Goal: Information Seeking & Learning: Check status

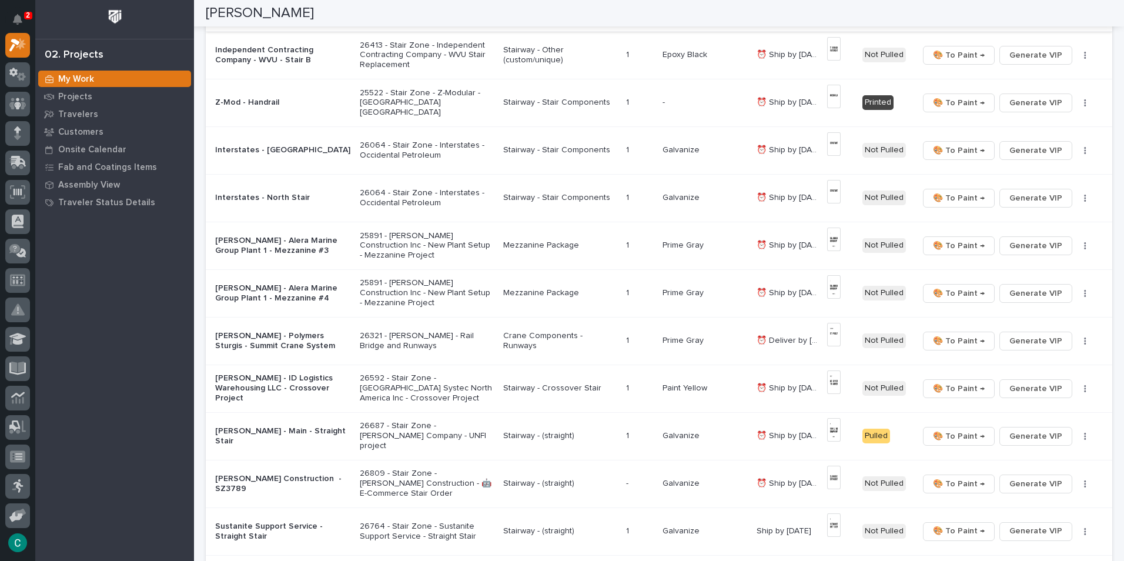
scroll to position [235, 0]
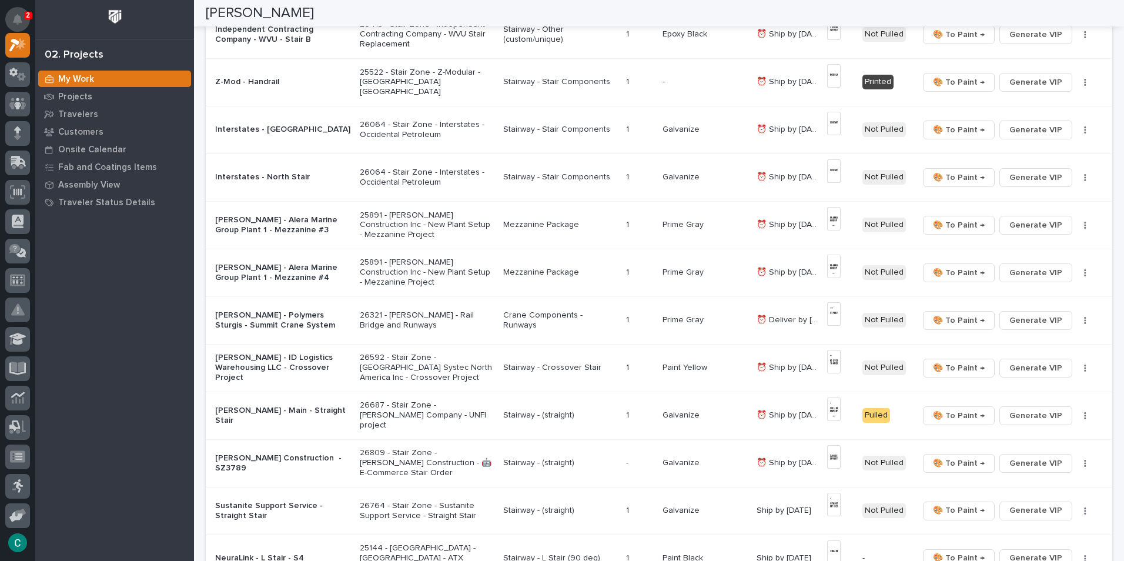
click at [21, 20] on icon "Notifications" at bounding box center [17, 19] width 9 height 11
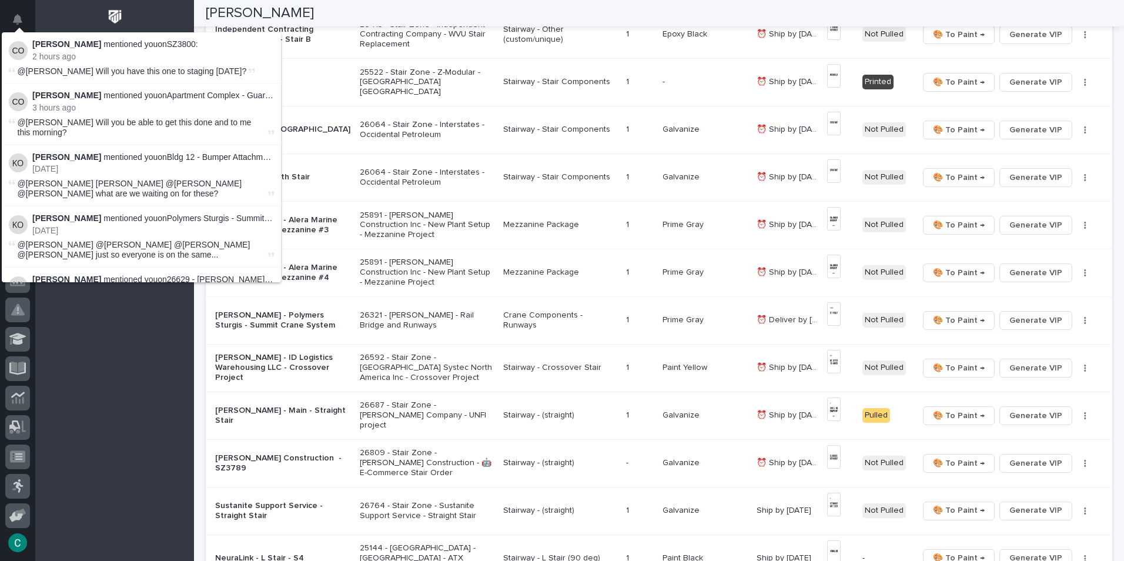
click at [102, 342] on div "My Work Projects Travelers Customers Onsite Calendar Fab and Coatings Items Ass…" at bounding box center [114, 315] width 159 height 491
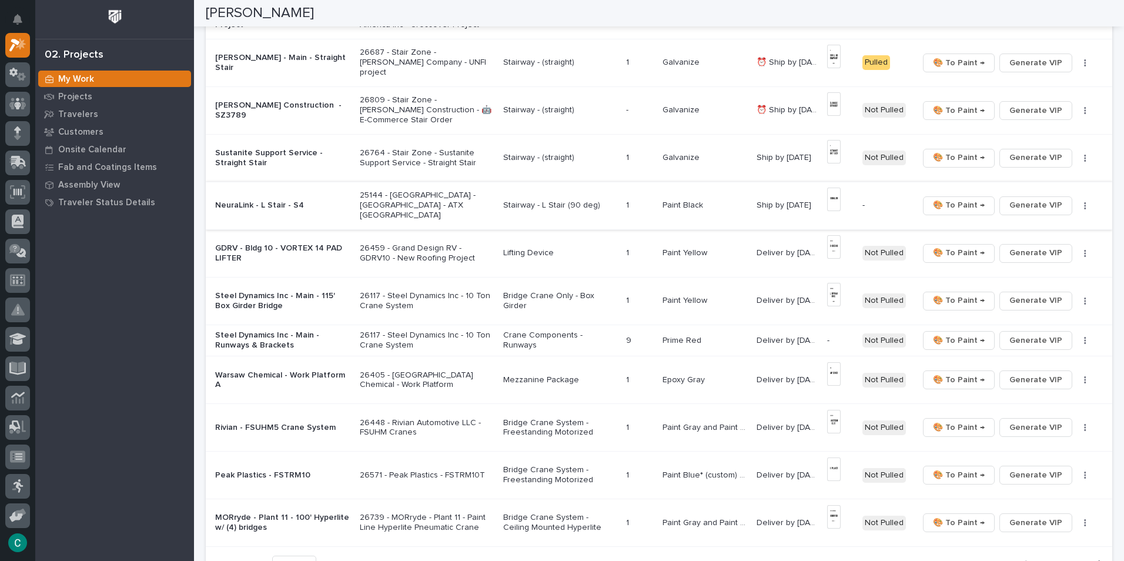
scroll to position [647, 0]
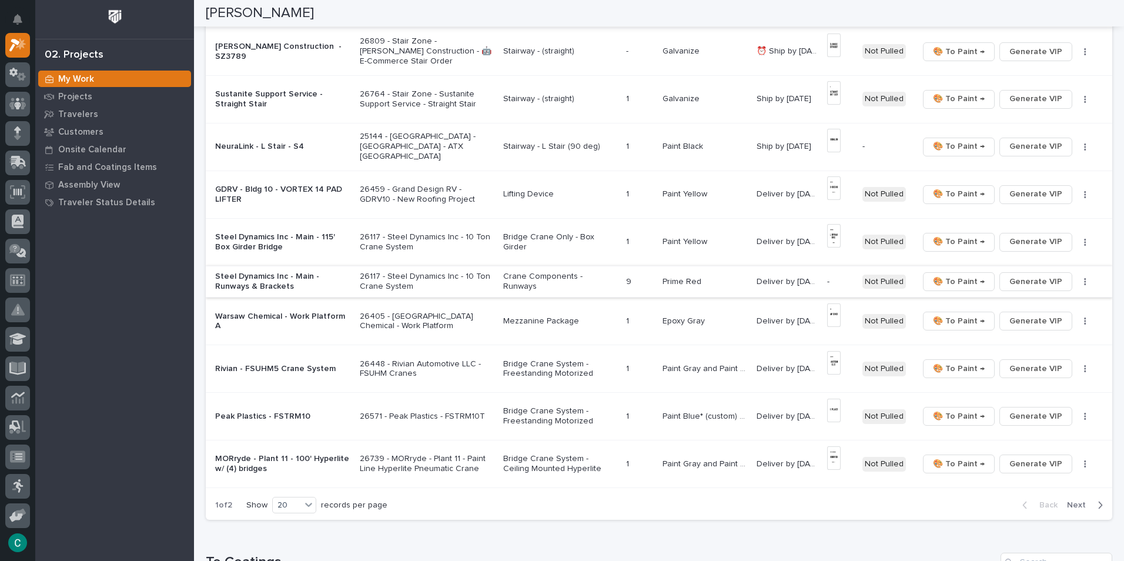
click at [1009, 282] on span "Generate VIP" at bounding box center [1035, 282] width 53 height 14
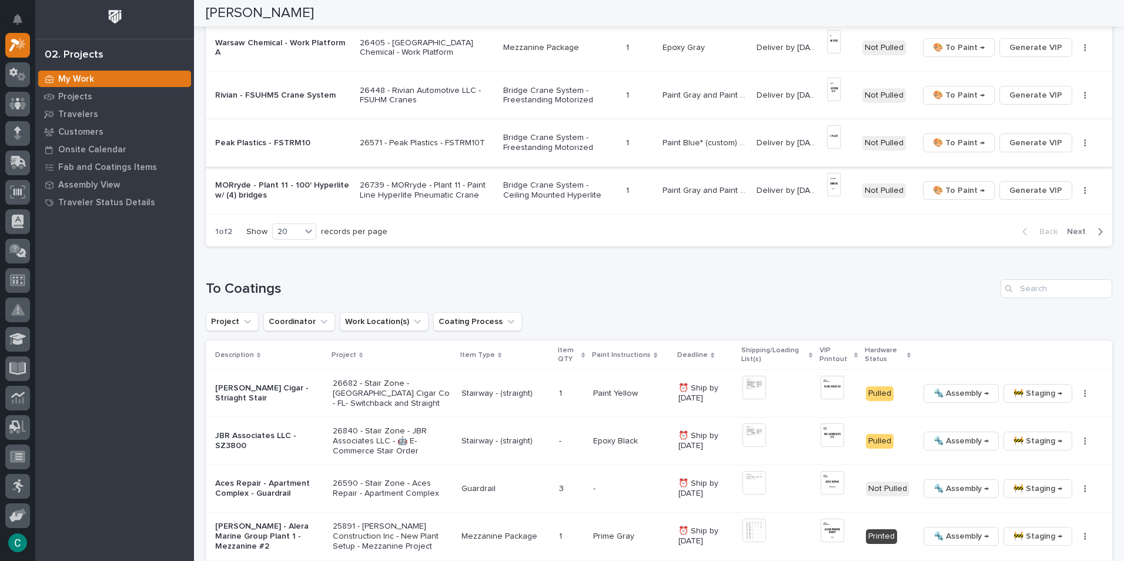
scroll to position [941, 0]
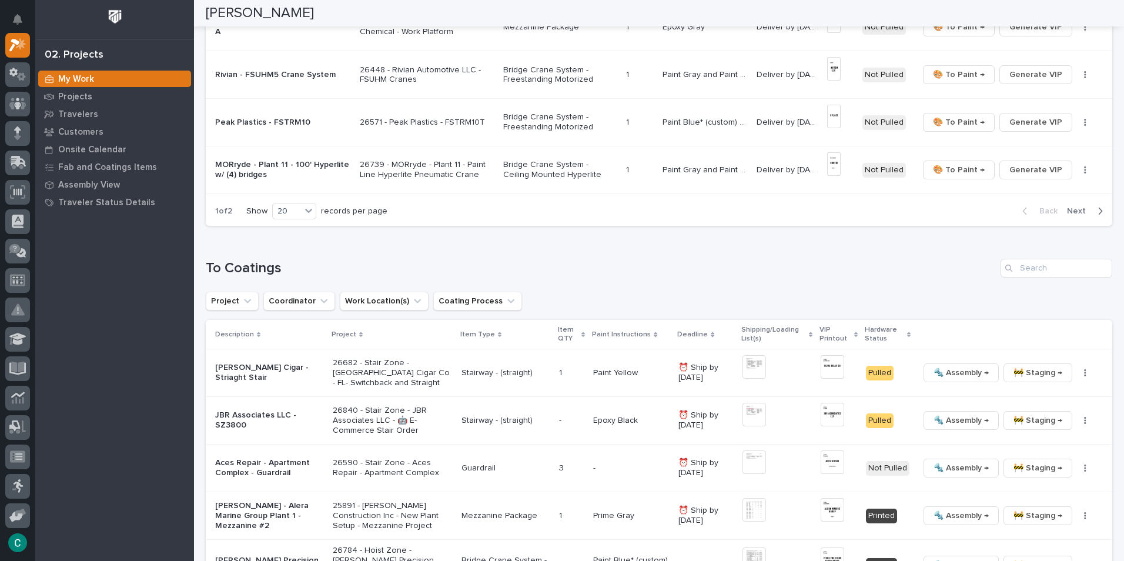
click at [533, 168] on p "Bridge Crane System - Ceiling Mounted Hyperlite" at bounding box center [559, 170] width 113 height 20
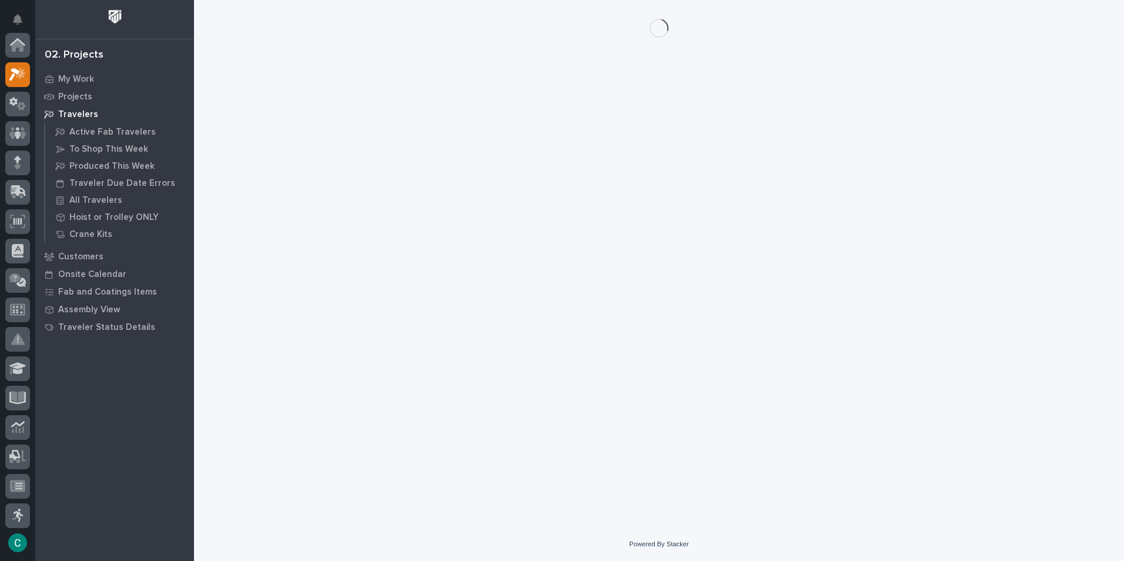
scroll to position [29, 0]
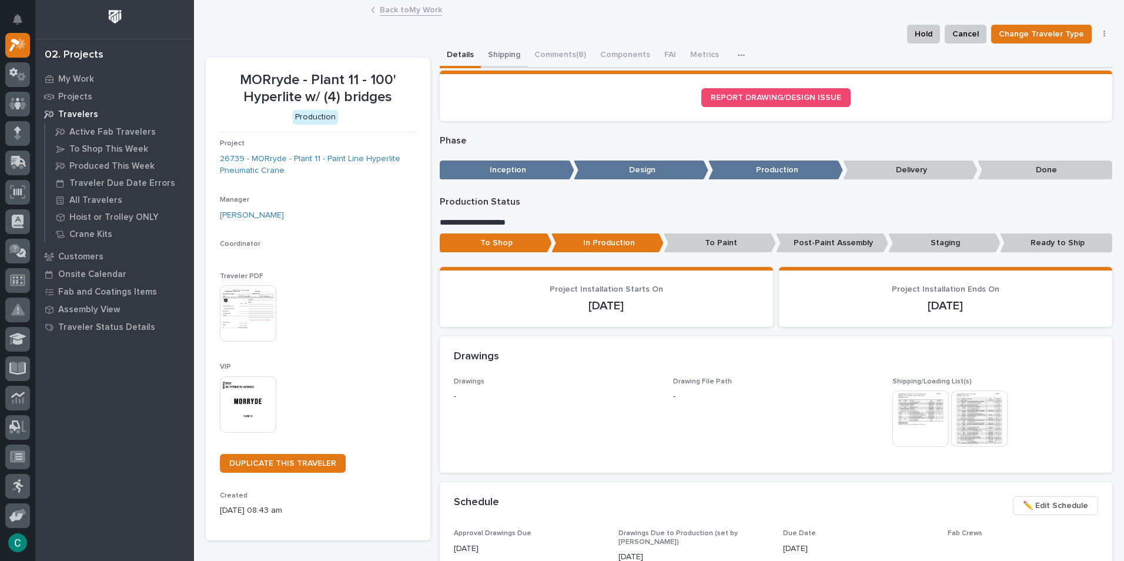
click at [490, 56] on button "Shipping" at bounding box center [504, 56] width 46 height 25
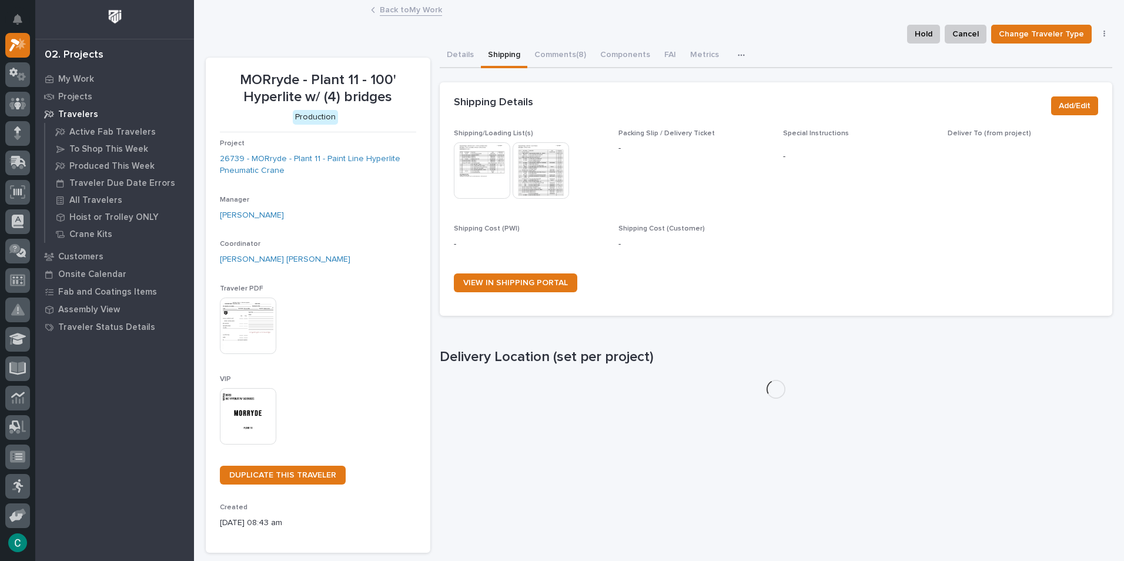
click at [480, 167] on img at bounding box center [482, 170] width 56 height 56
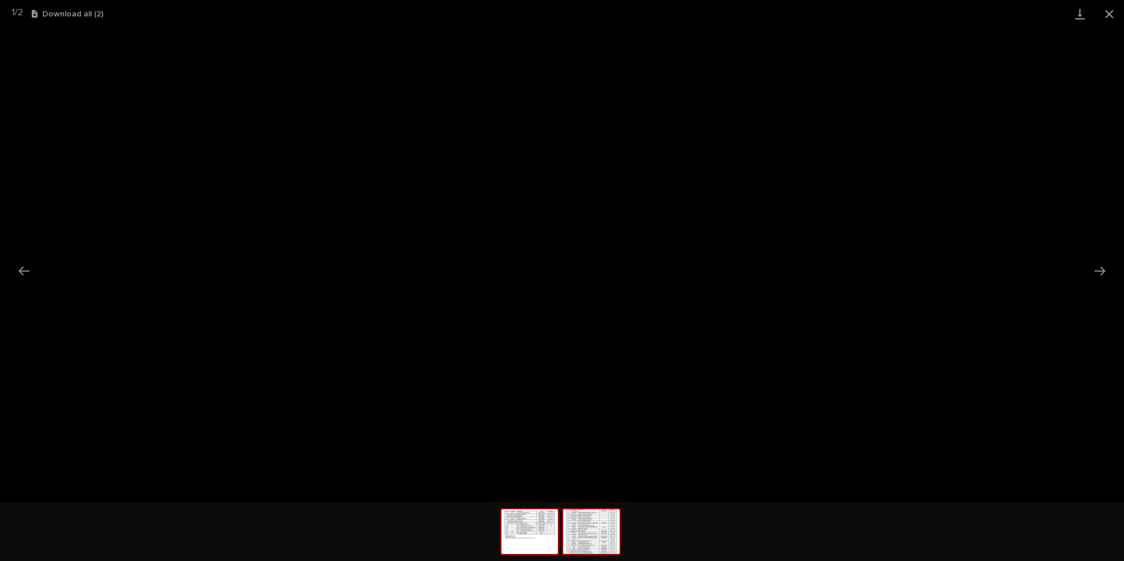
click at [580, 540] on img at bounding box center [591, 531] width 56 height 45
click at [1117, 14] on button "Close gallery" at bounding box center [1109, 14] width 29 height 28
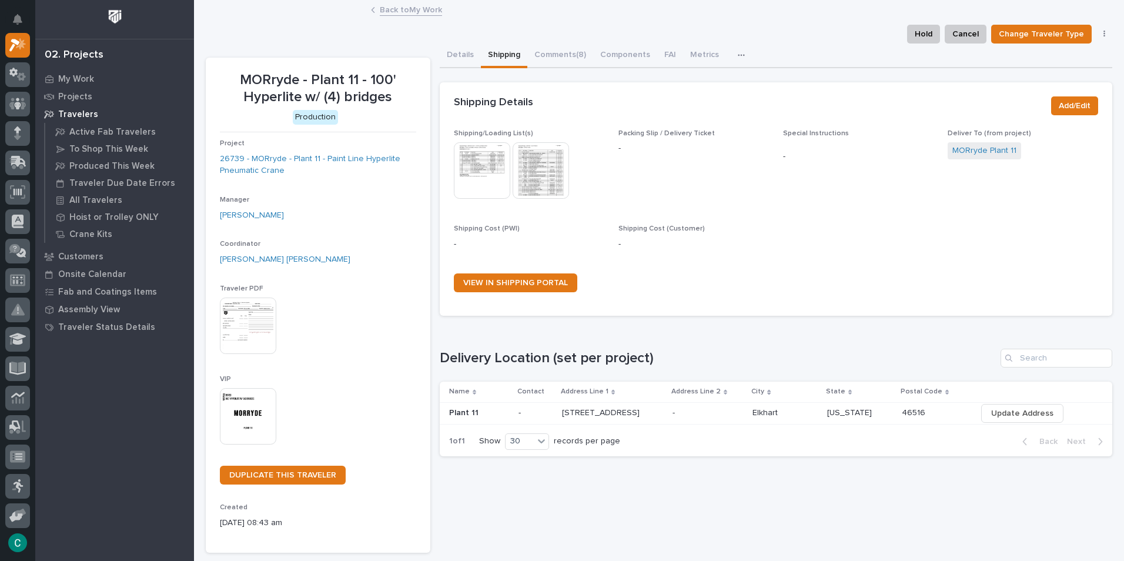
click at [249, 422] on img at bounding box center [248, 416] width 56 height 56
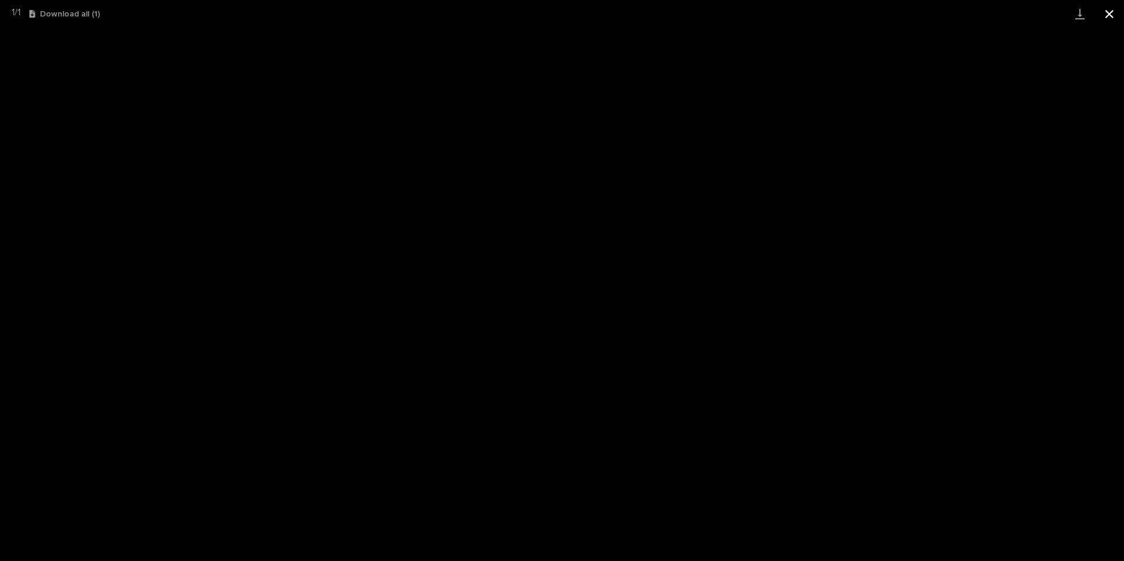
click at [1112, 16] on button "Close gallery" at bounding box center [1109, 14] width 29 height 28
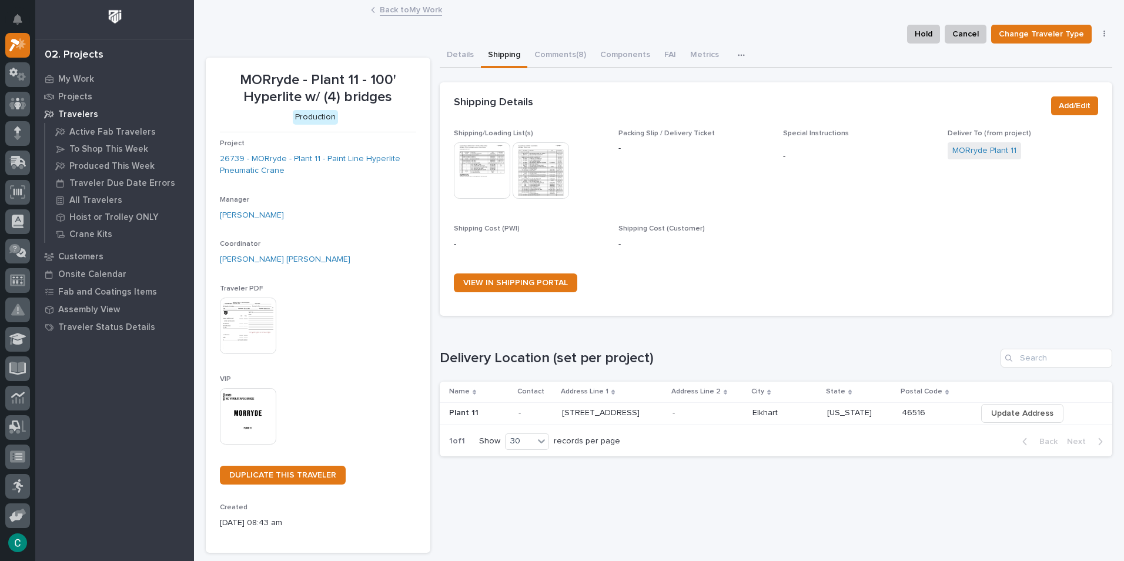
click at [410, 12] on link "Back to My Work" at bounding box center [411, 9] width 62 height 14
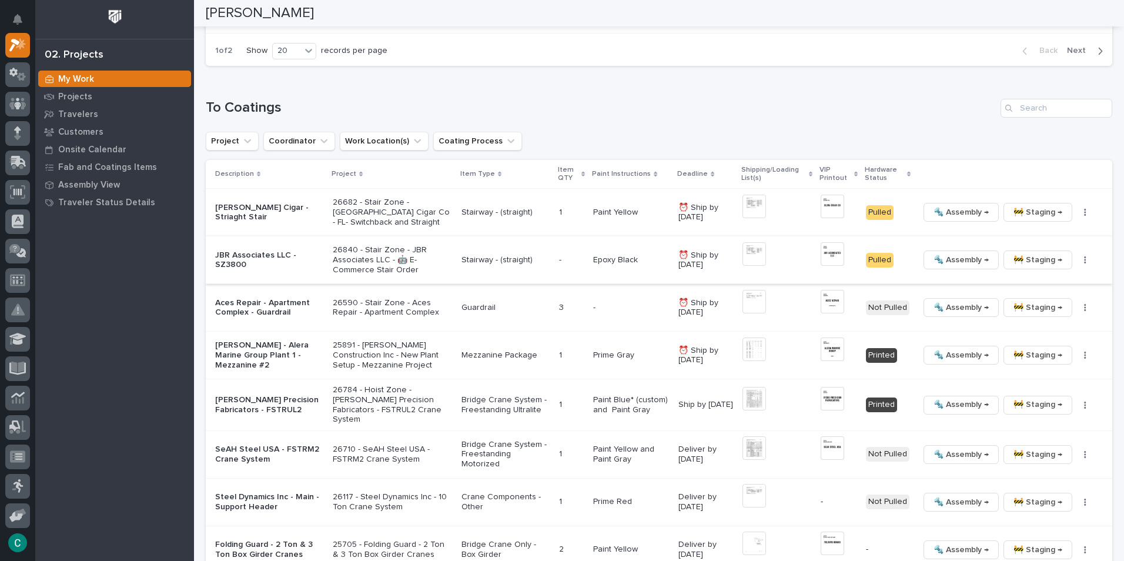
scroll to position [1176, 0]
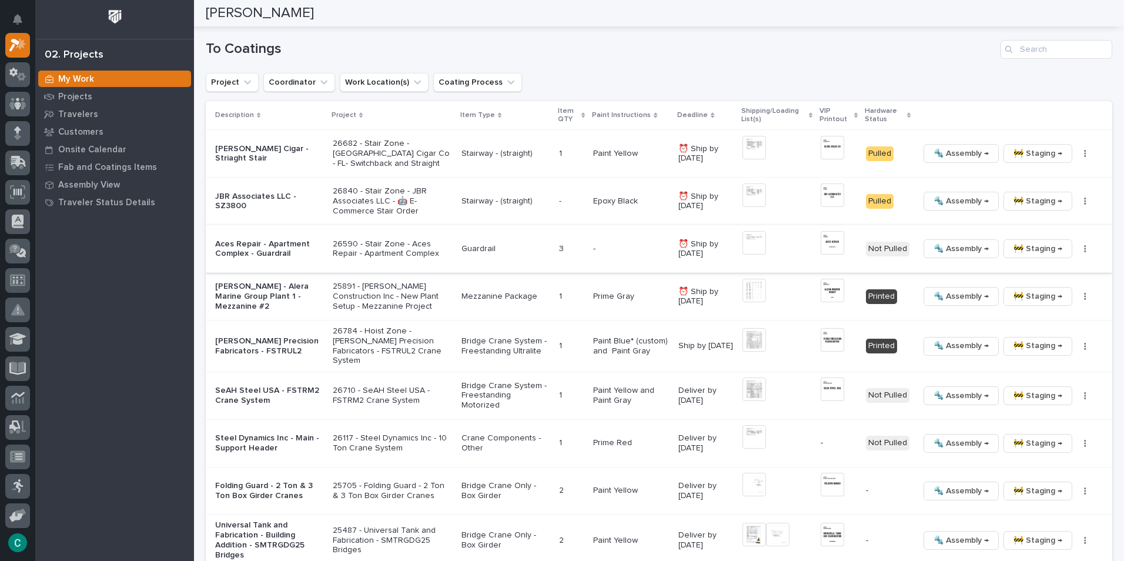
click at [1028, 250] on span "🚧 Staging →" at bounding box center [1037, 249] width 49 height 14
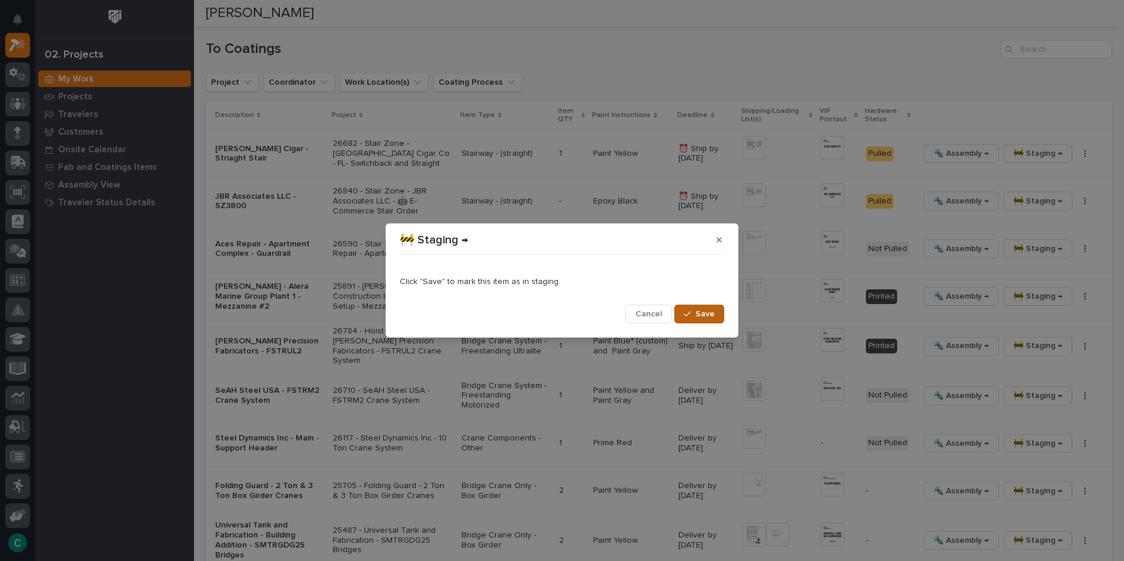
click at [705, 319] on span "Save" at bounding box center [704, 314] width 19 height 11
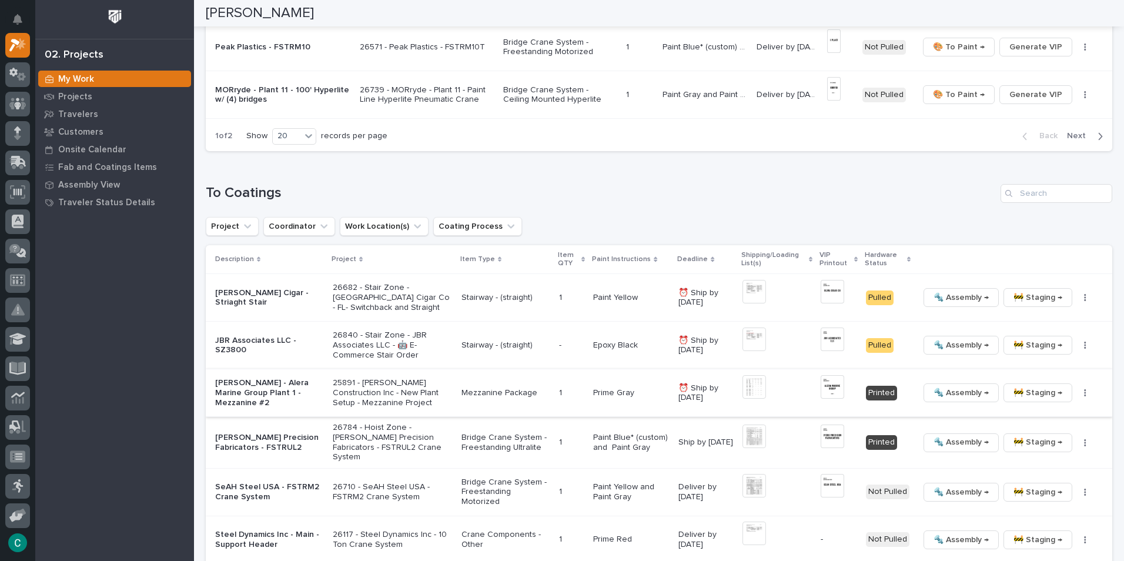
scroll to position [1102, 0]
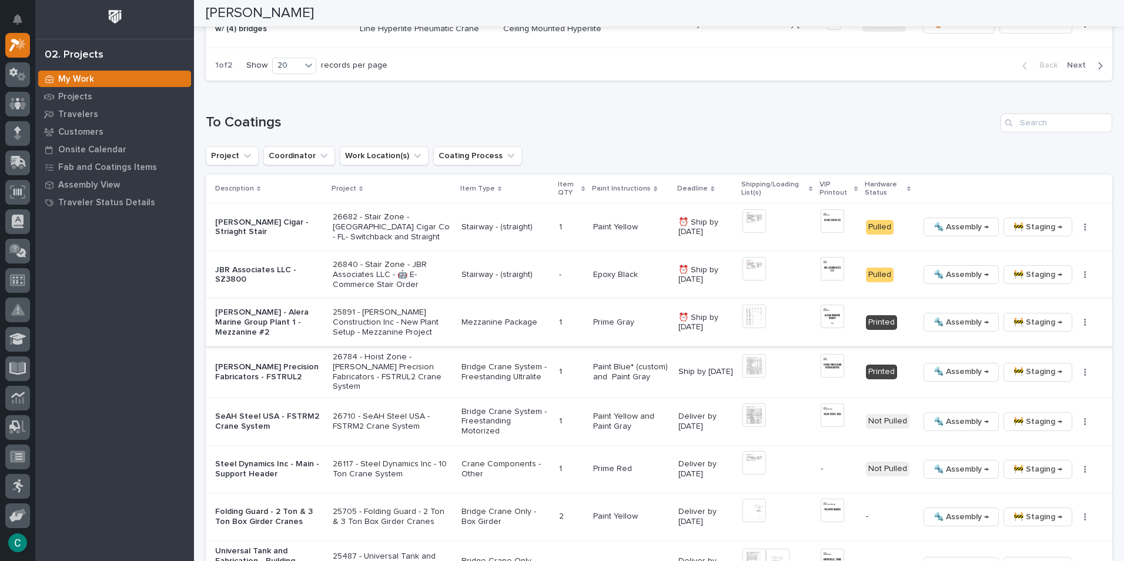
click at [1031, 320] on span "🚧 Staging →" at bounding box center [1037, 322] width 49 height 14
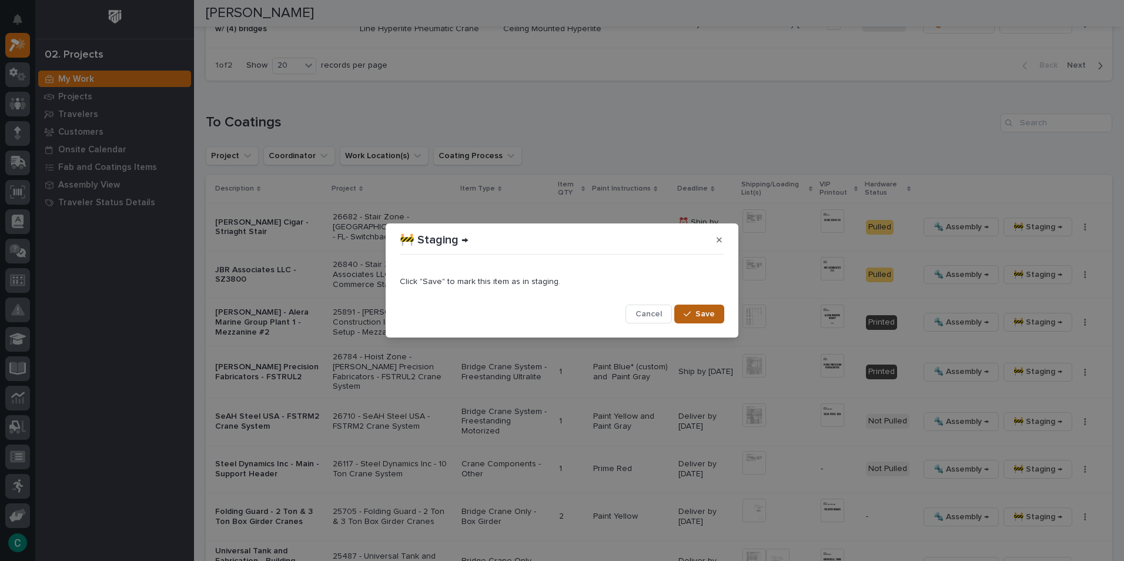
click at [704, 315] on span "Save" at bounding box center [704, 314] width 19 height 11
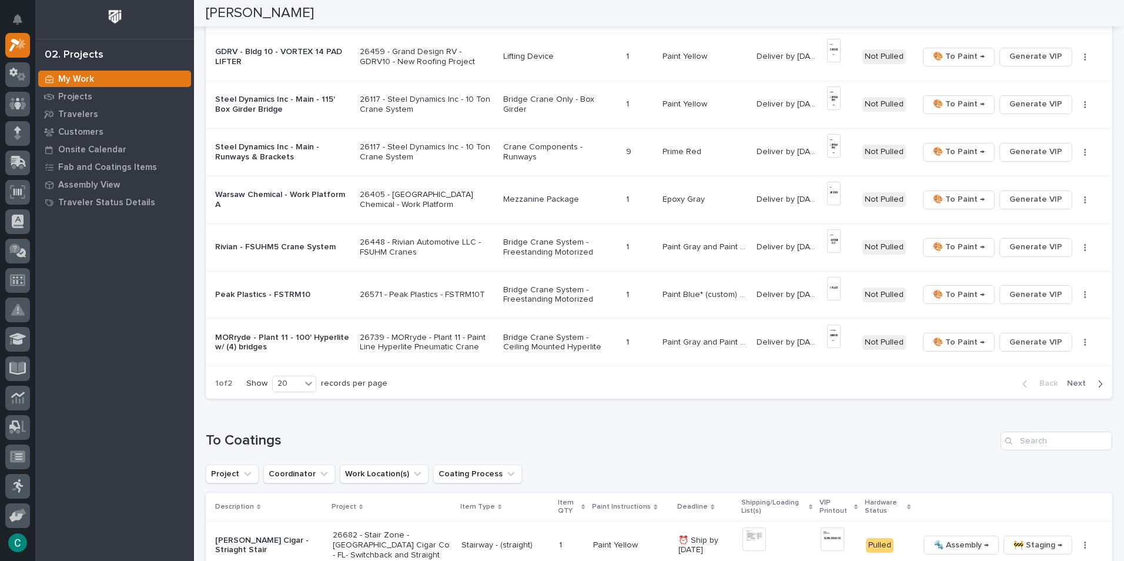
scroll to position [785, 0]
click at [1071, 382] on span "Next" at bounding box center [1080, 382] width 26 height 11
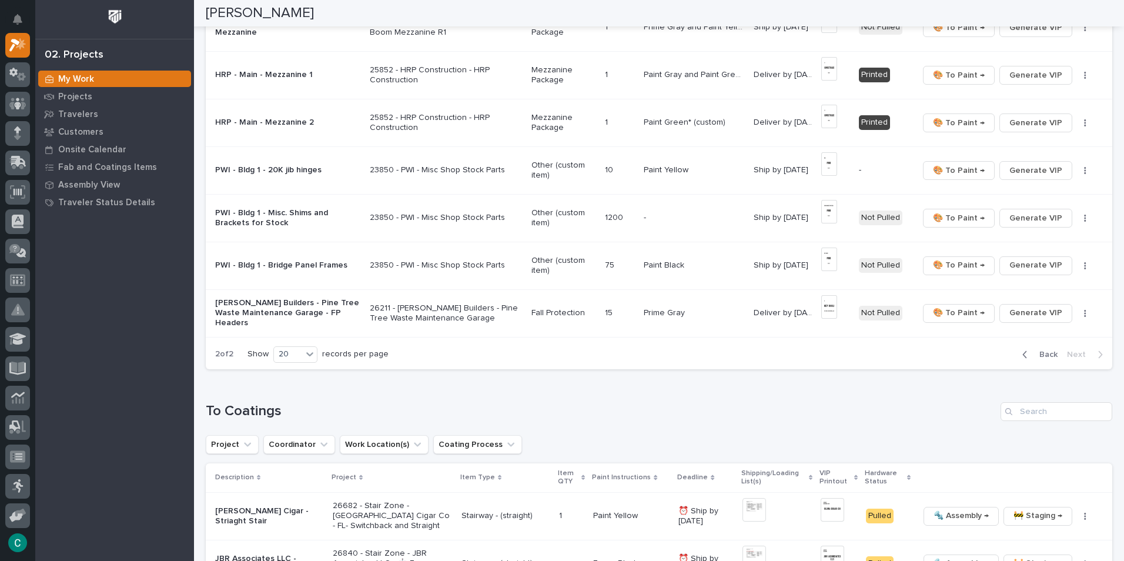
scroll to position [501, 0]
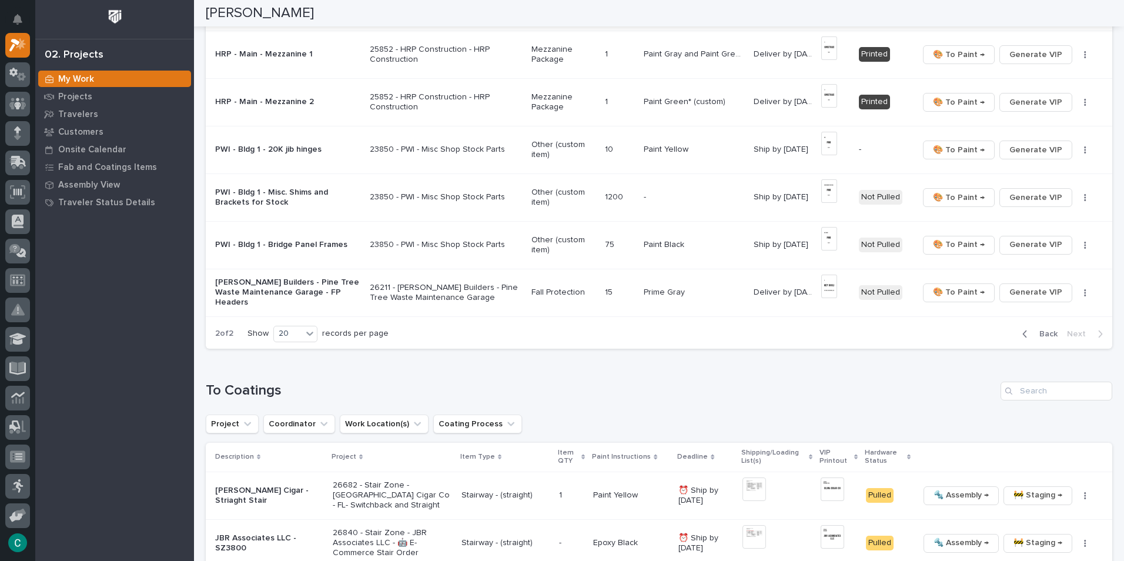
click at [1038, 337] on span "Back" at bounding box center [1044, 334] width 25 height 11
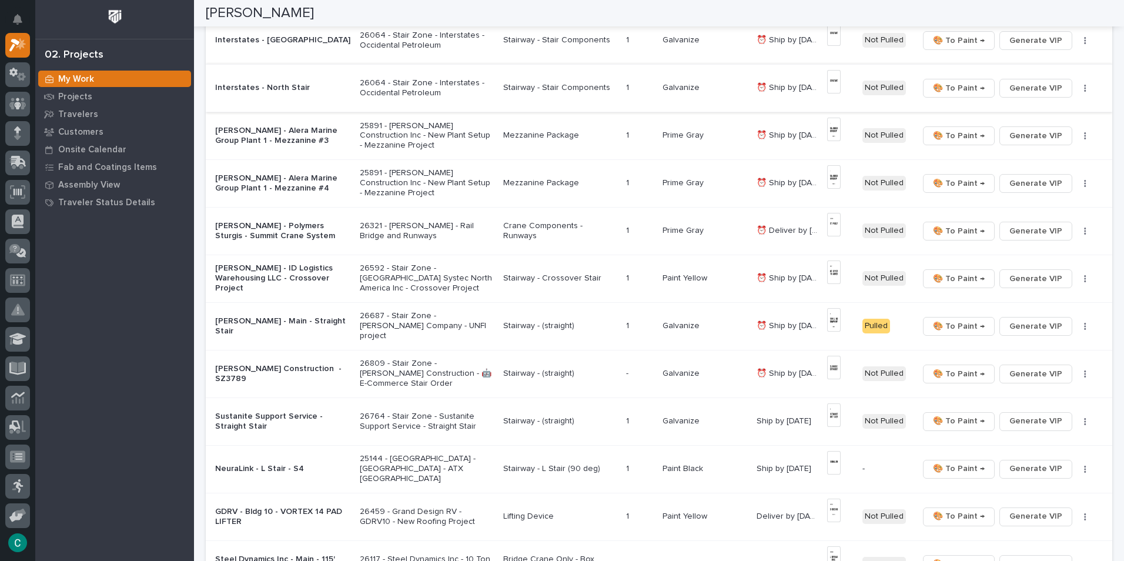
scroll to position [256, 0]
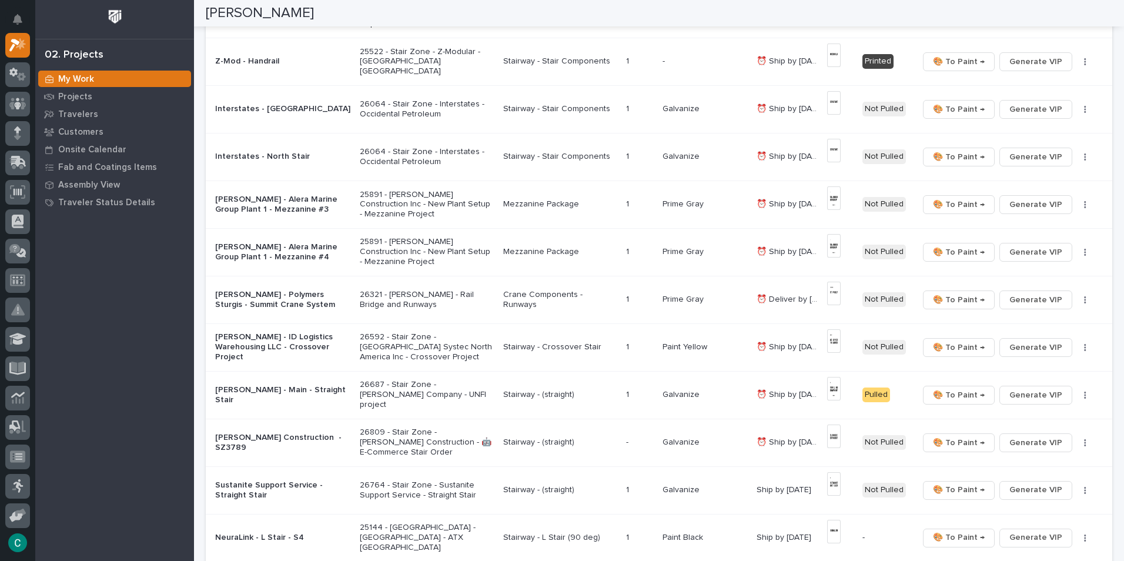
click at [553, 203] on p "Mezzanine Package" at bounding box center [559, 204] width 113 height 10
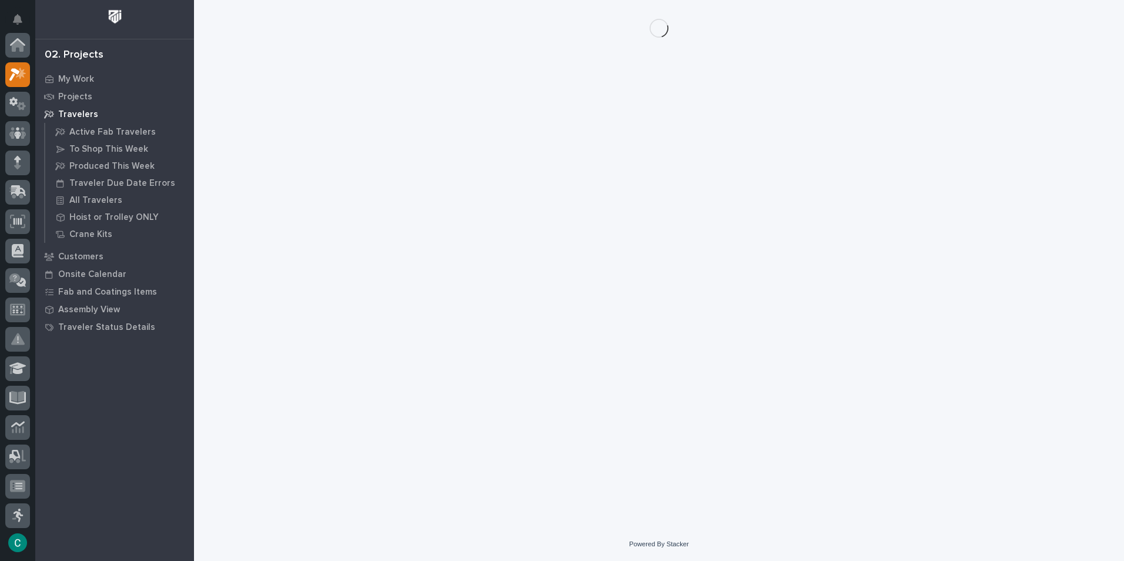
scroll to position [29, 0]
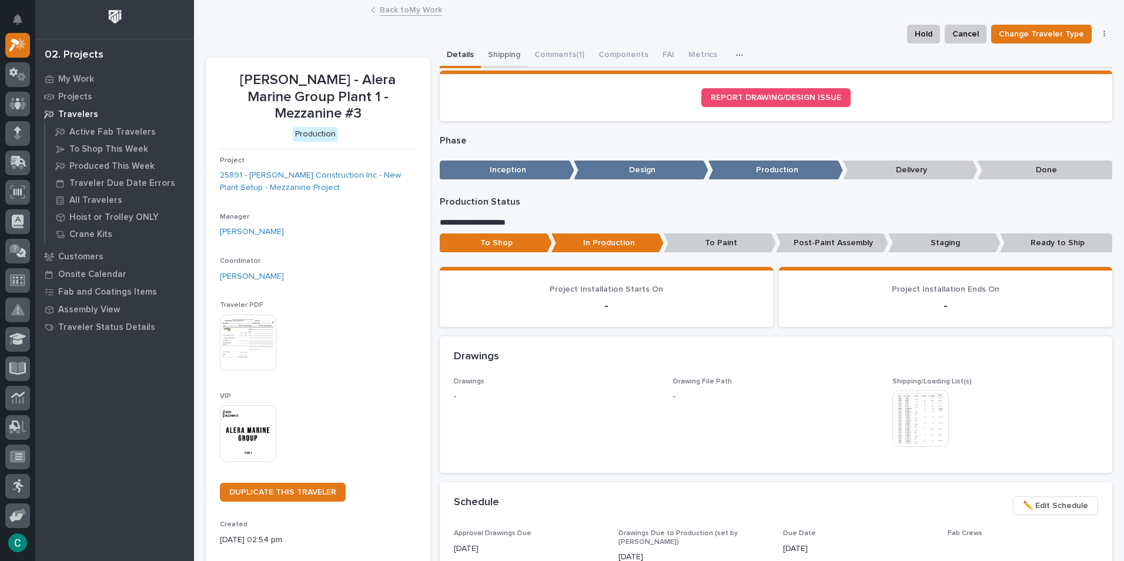
click at [499, 52] on button "Shipping" at bounding box center [504, 56] width 46 height 25
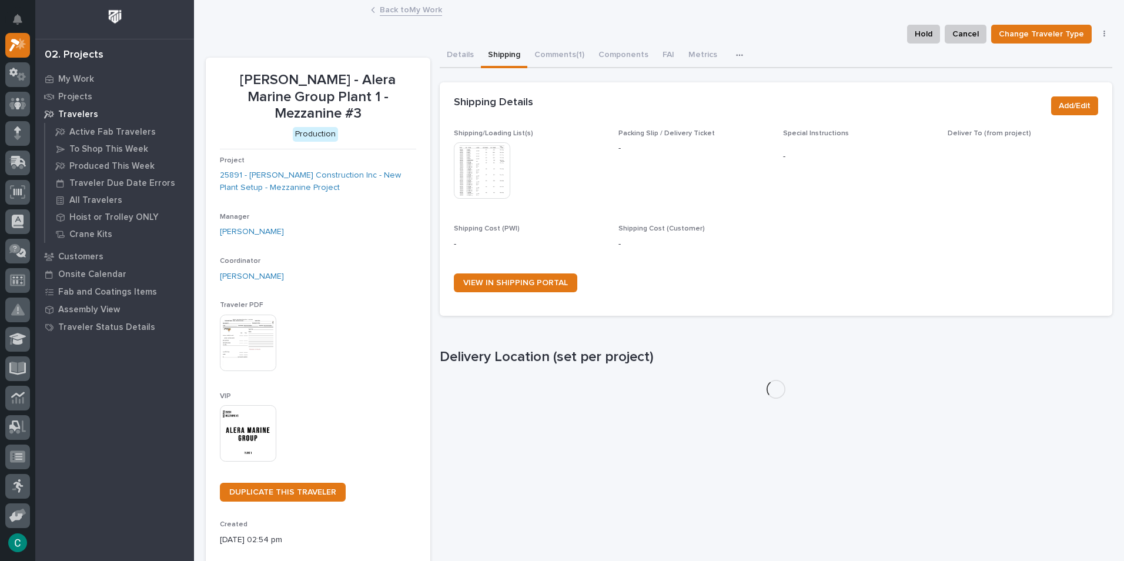
click at [483, 180] on img at bounding box center [482, 170] width 56 height 56
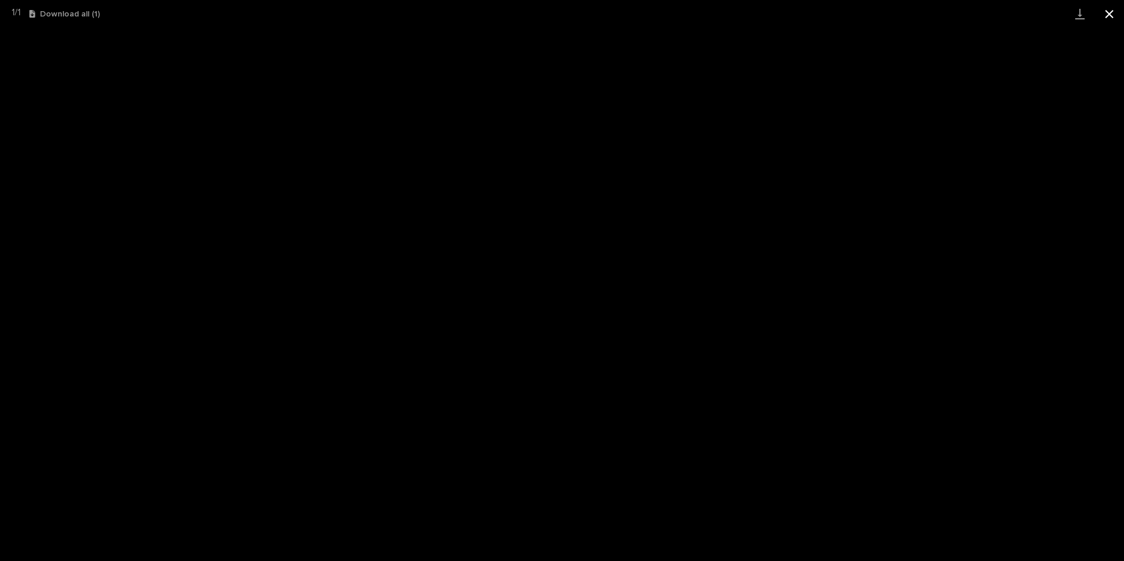
drag, startPoint x: 1116, startPoint y: 15, endPoint x: 1110, endPoint y: 17, distance: 6.9
click at [1113, 15] on button "Close gallery" at bounding box center [1109, 14] width 29 height 28
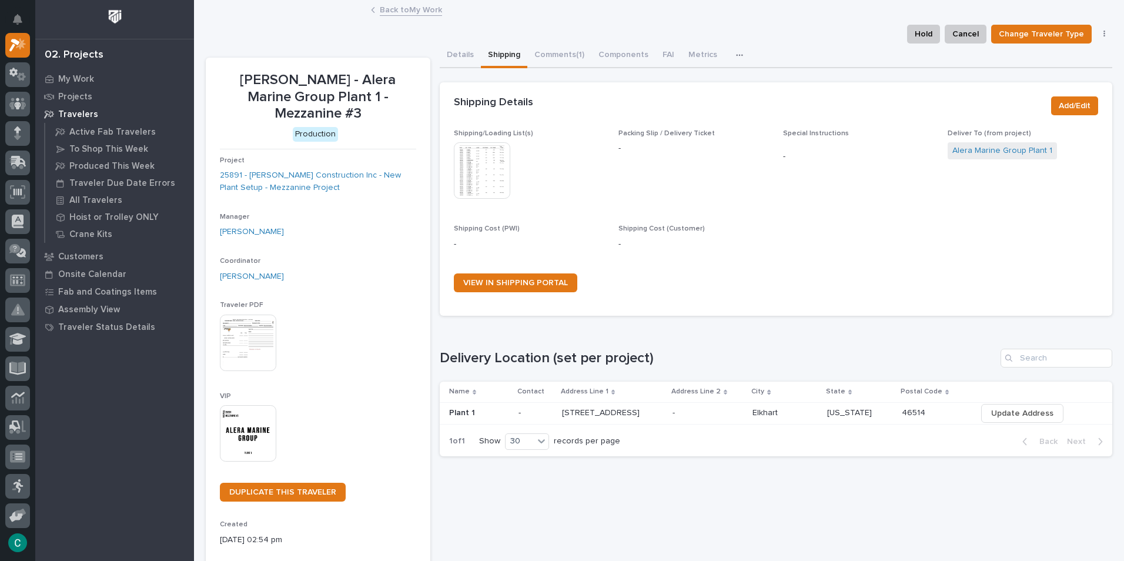
click at [405, 15] on link "Back to My Work" at bounding box center [411, 9] width 62 height 14
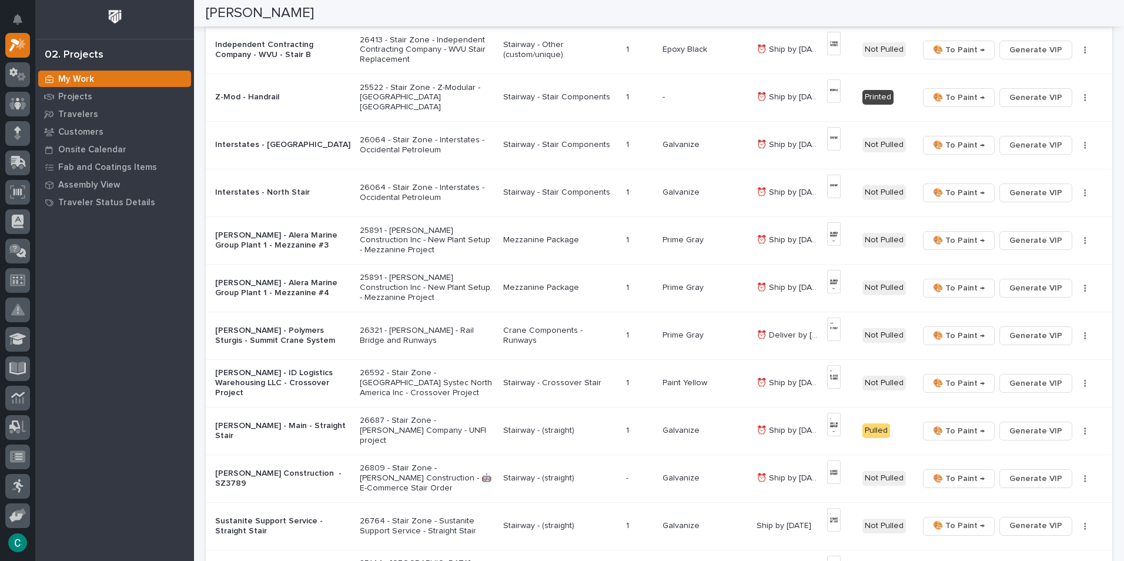
scroll to position [235, 0]
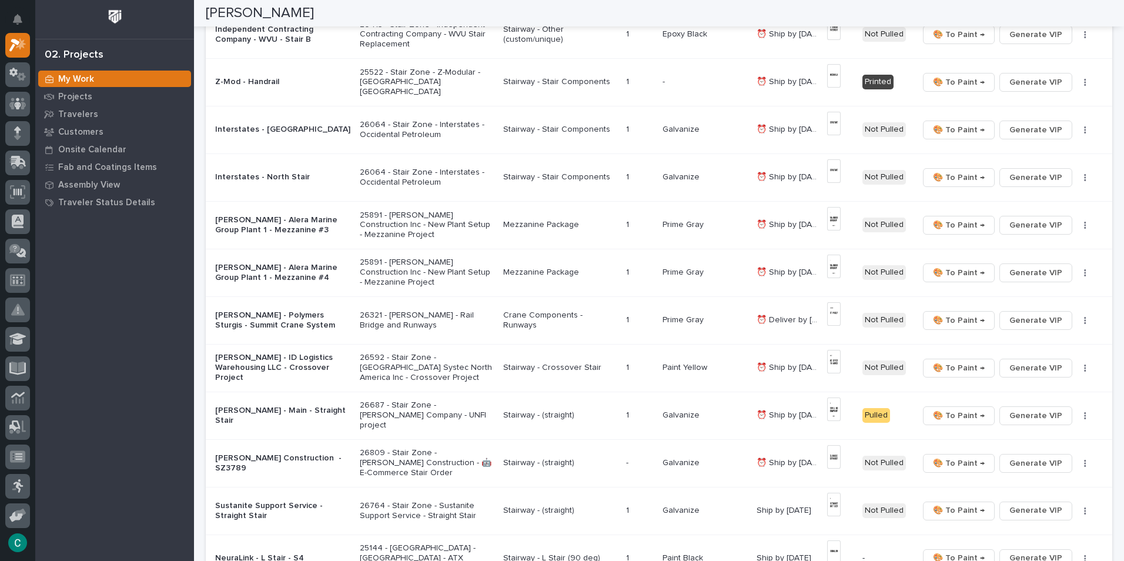
click at [435, 270] on p "25891 - [PERSON_NAME] Construction Inc - New Plant Setup - Mezzanine Project" at bounding box center [427, 271] width 134 height 29
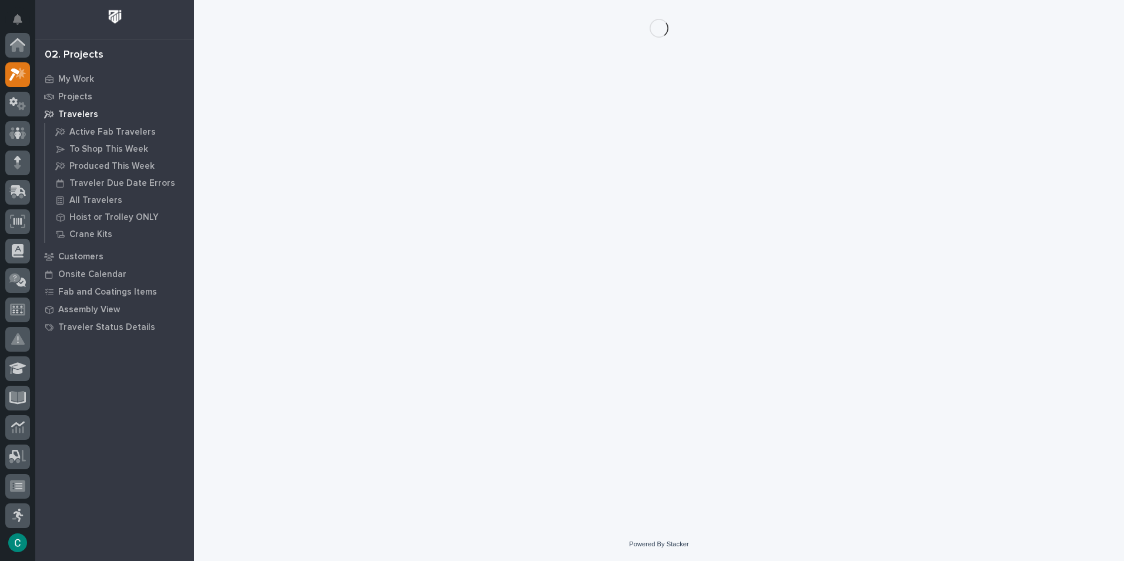
scroll to position [29, 0]
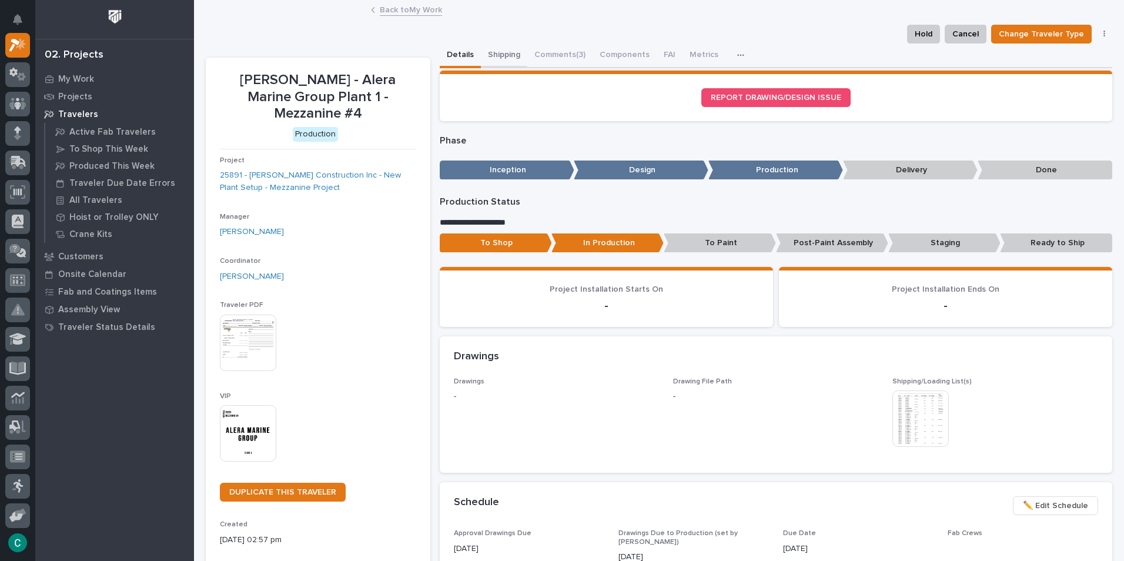
click at [486, 59] on button "Shipping" at bounding box center [504, 56] width 46 height 25
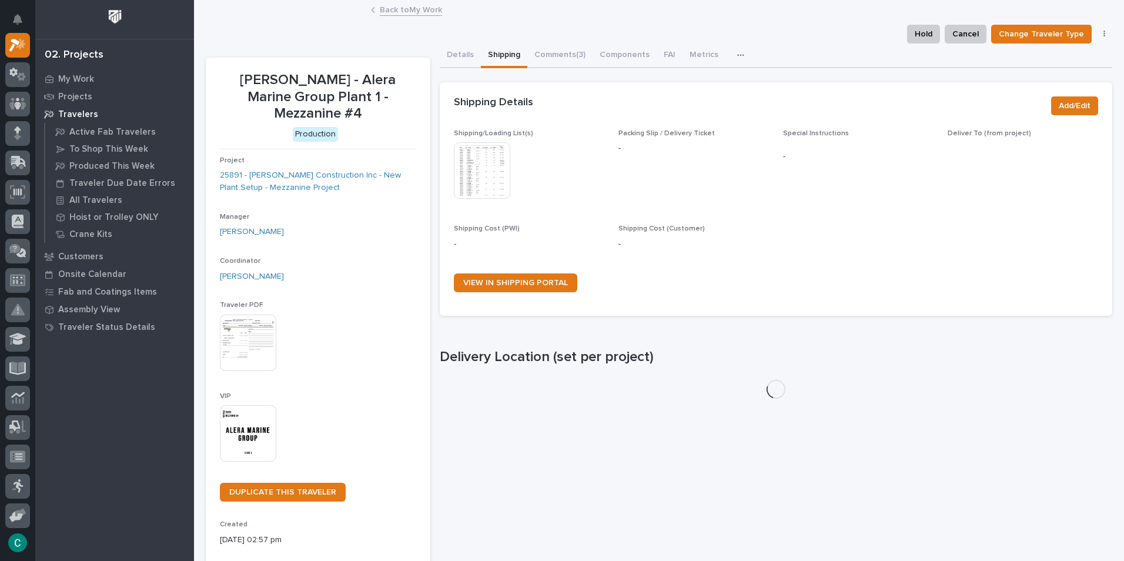
click at [477, 170] on img at bounding box center [482, 170] width 56 height 56
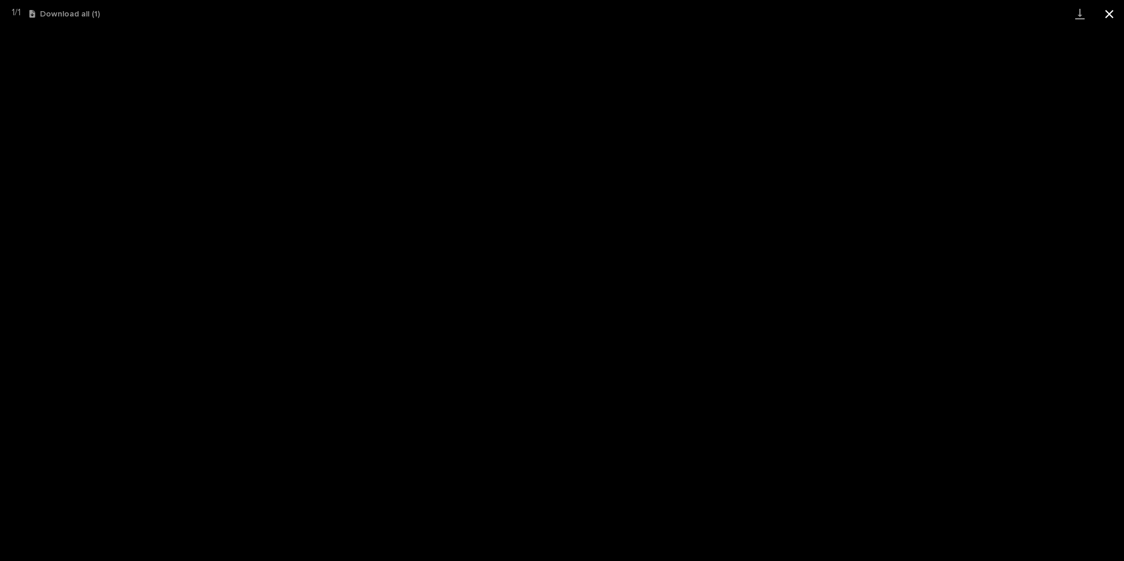
click at [1112, 18] on button "Close gallery" at bounding box center [1109, 14] width 29 height 28
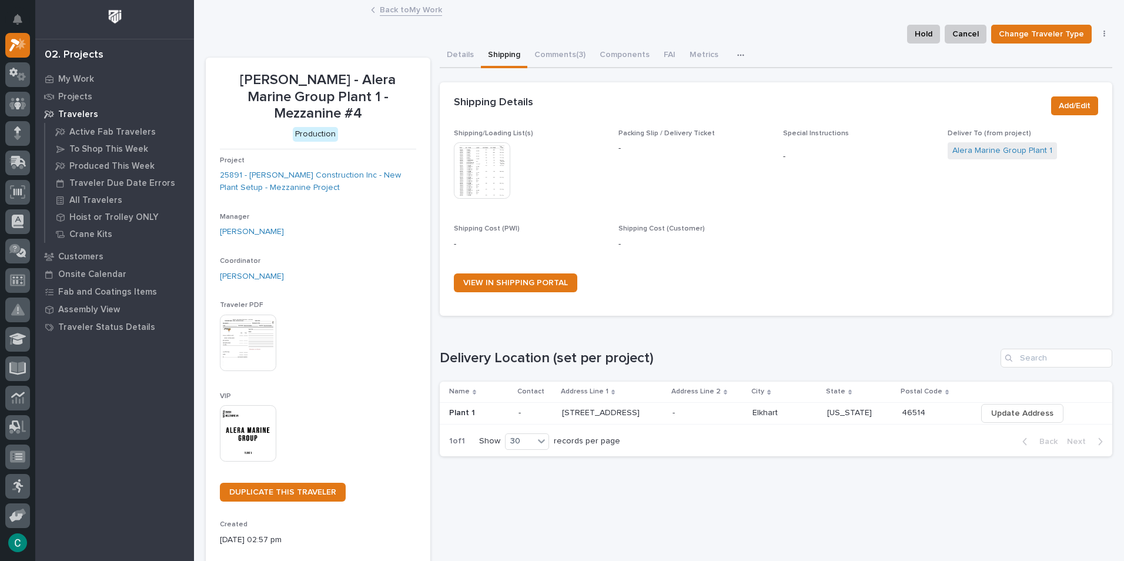
click at [423, 10] on link "Back to My Work" at bounding box center [411, 9] width 62 height 14
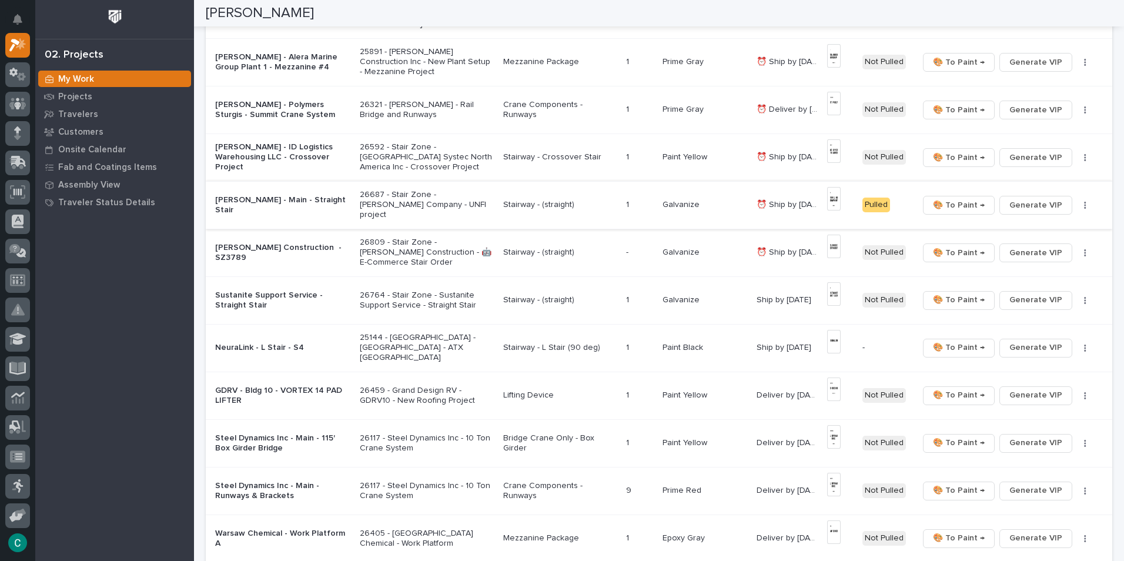
scroll to position [470, 0]
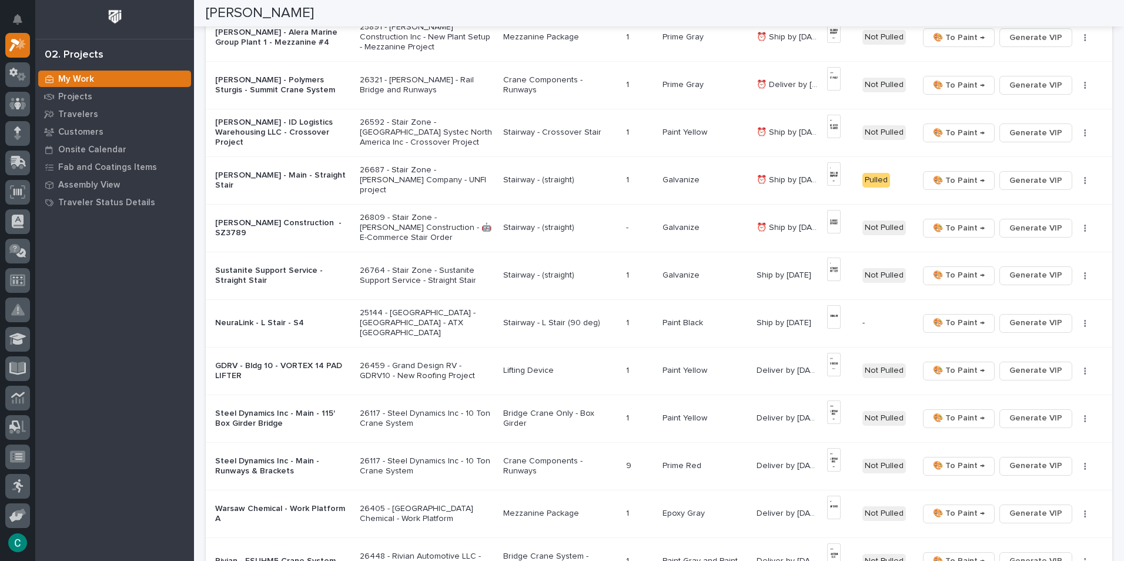
click at [507, 136] on p "Stairway - Crossover Stair" at bounding box center [559, 133] width 113 height 10
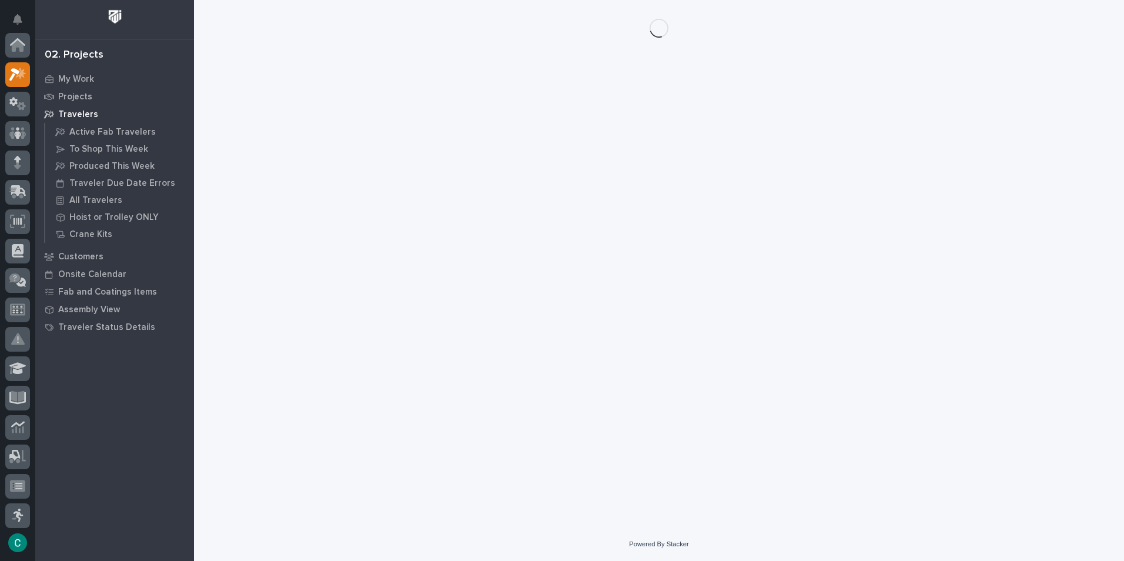
scroll to position [29, 0]
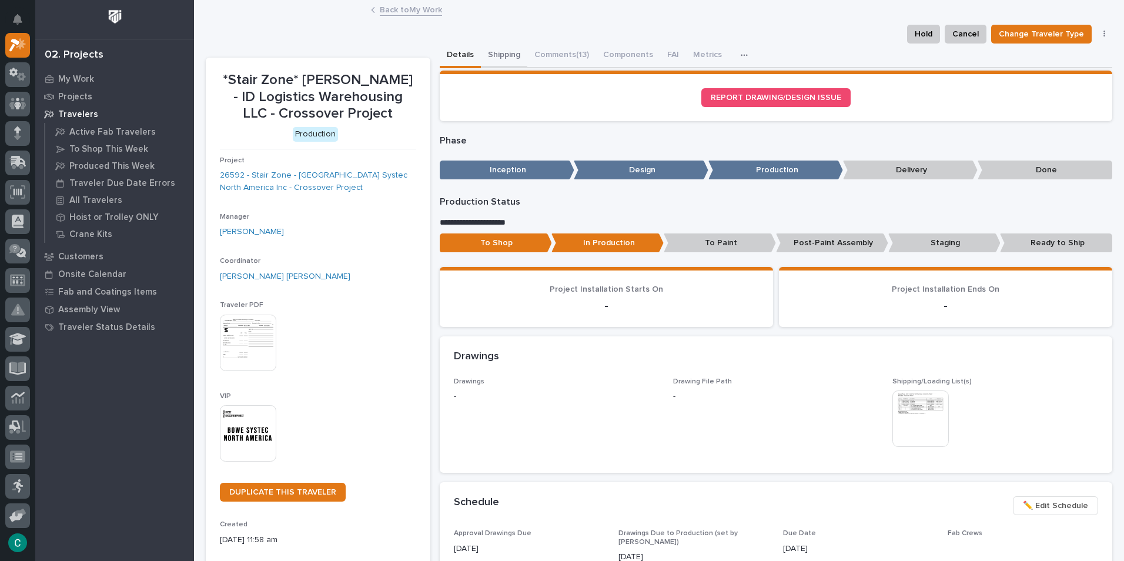
click at [507, 49] on button "Shipping" at bounding box center [504, 56] width 46 height 25
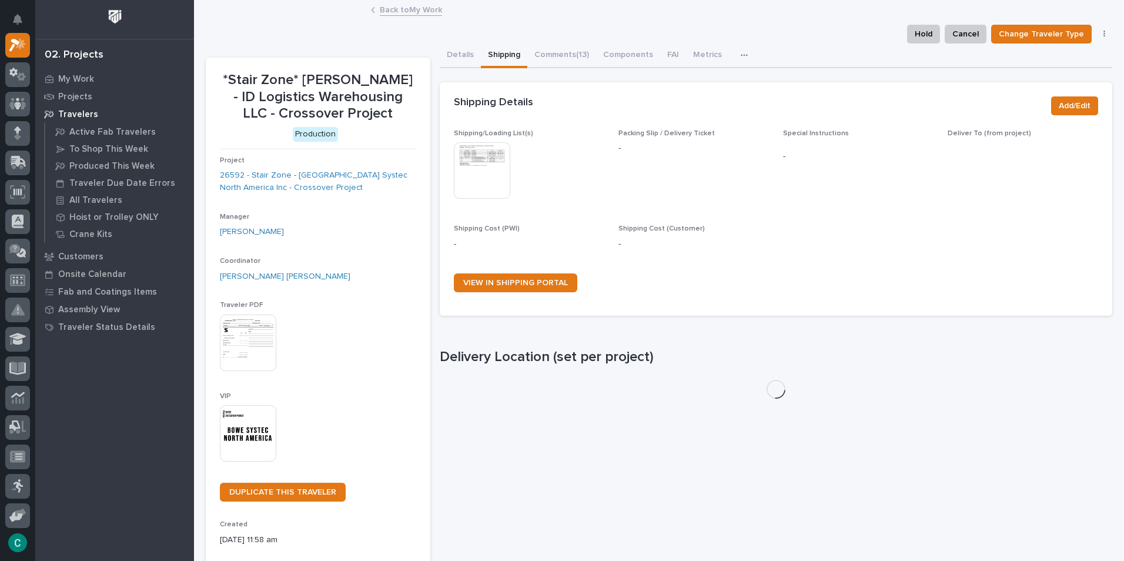
click at [490, 178] on img at bounding box center [482, 170] width 56 height 56
